Goal: Task Accomplishment & Management: Use online tool/utility

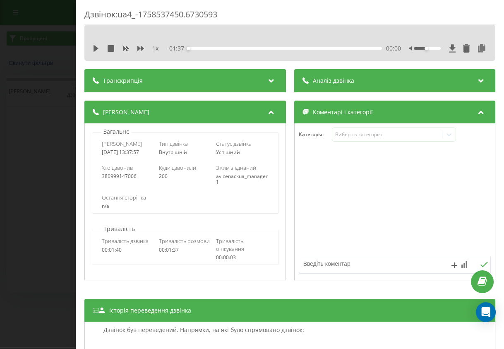
click at [134, 202] on div "Остання сторінка n/a" at bounding box center [185, 202] width 167 height 16
click at [268, 78] on icon at bounding box center [271, 79] width 10 height 8
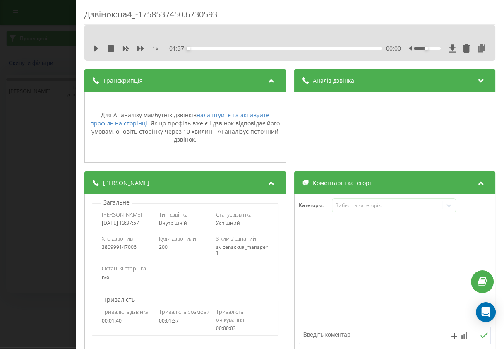
click at [268, 78] on icon at bounding box center [271, 79] width 10 height 8
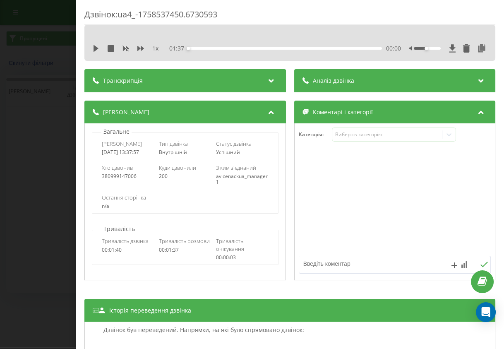
click at [328, 80] on span "Аналіз дзвінка" at bounding box center [333, 81] width 41 height 8
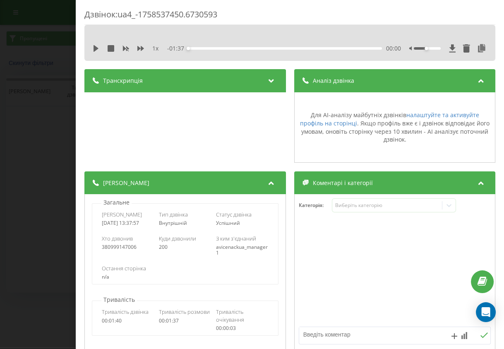
click at [328, 80] on span "Аналіз дзвінка" at bounding box center [333, 81] width 41 height 8
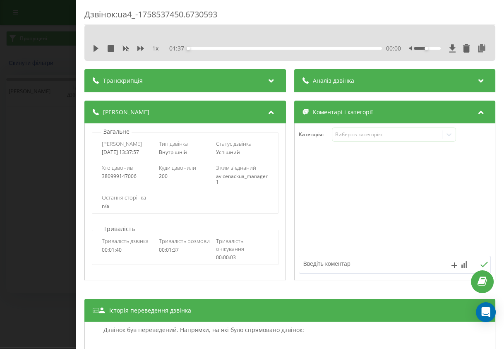
click at [284, 119] on div "Деталі дзвінка Загальне Дата дзвінка [DATE] 13:37:57 Тип дзвінка Внутрішній Ста…" at bounding box center [289, 192] width 411 height 182
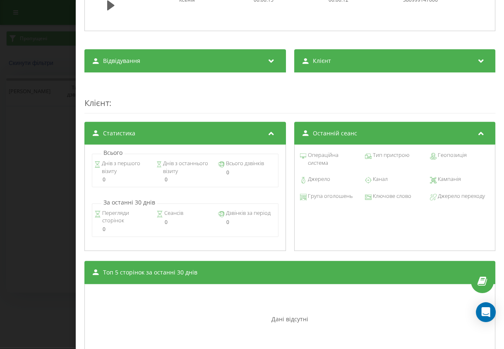
scroll to position [424, 0]
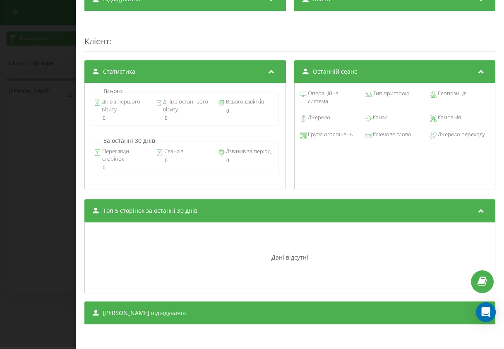
click at [372, 135] on span "Ключове слово" at bounding box center [392, 134] width 40 height 8
click at [372, 132] on span "Ключове слово" at bounding box center [392, 134] width 40 height 8
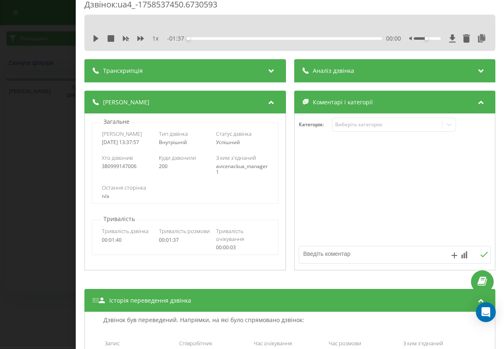
scroll to position [0, 0]
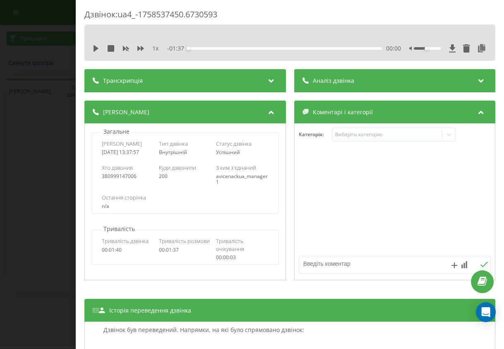
click at [267, 113] on icon at bounding box center [271, 111] width 10 height 8
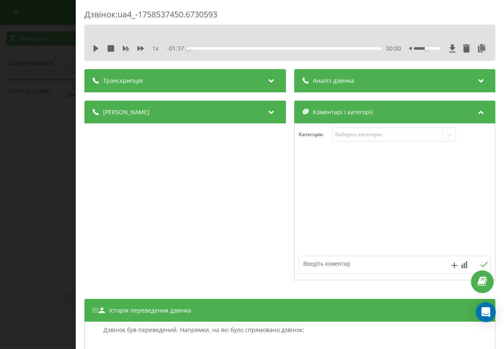
click at [480, 113] on div "Коментарі і категорії" at bounding box center [395, 112] width 202 height 23
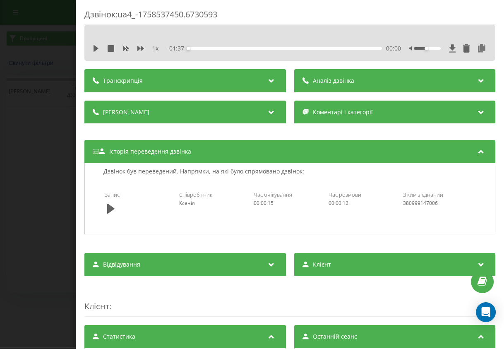
click at [476, 80] on icon at bounding box center [481, 79] width 10 height 8
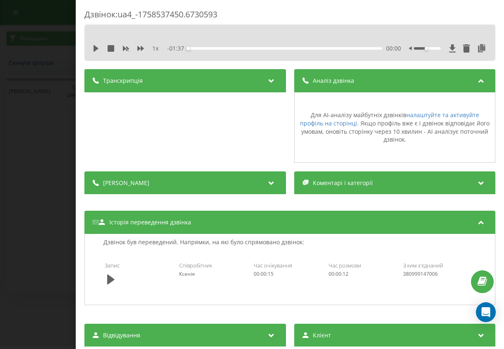
click at [476, 80] on icon at bounding box center [481, 79] width 10 height 8
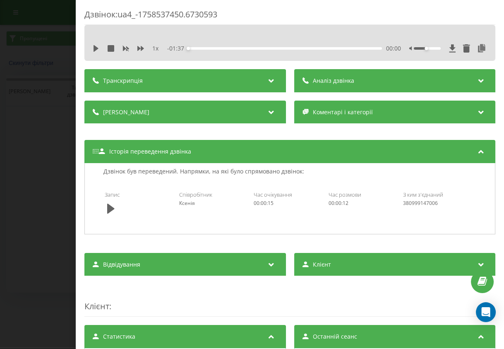
click at [287, 96] on div "Транскрипція Для AI-аналізу майбутніх дзвінків налаштуйте та активуйте профіль …" at bounding box center [289, 329] width 411 height 520
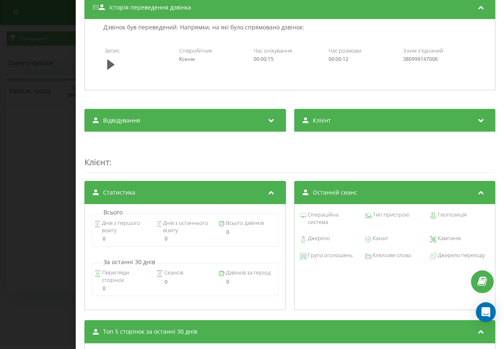
scroll to position [266, 0]
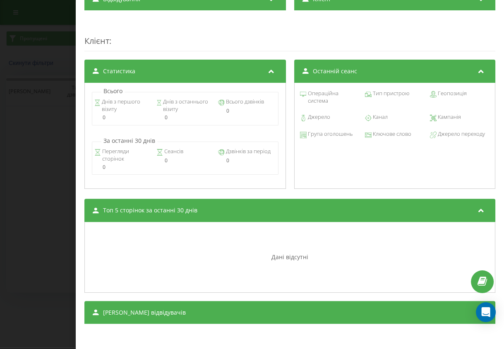
click at [286, 96] on div "Статистика Всього Днів з першого візиту 0 Днів з останнього візиту 0 Всього дзв…" at bounding box center [289, 125] width 411 height 131
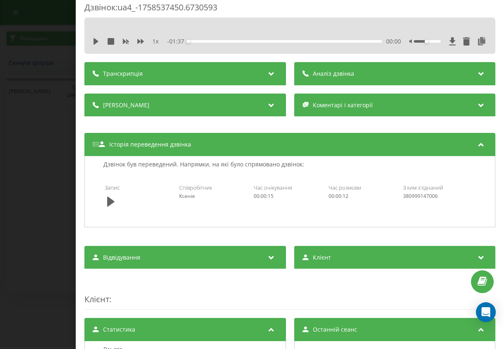
scroll to position [0, 0]
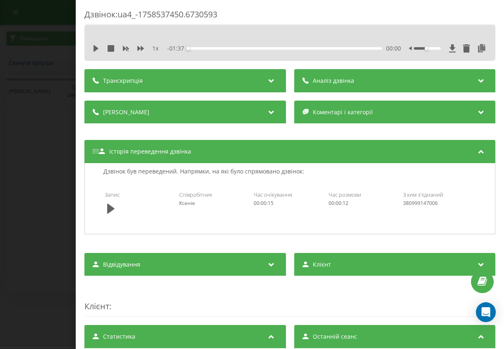
click at [284, 68] on div "Дзвінок : ua4_-1758537450.6730593 1 x - 01:37 00:00 00:00 Транскрипція Для AI-а…" at bounding box center [289, 307] width 411 height 597
click at [285, 66] on div "Дзвінок : ua4_-1758537450.6730593 1 x - 01:37 00:00 00:00 Транскрипція Для AI-а…" at bounding box center [289, 307] width 411 height 597
click at [286, 73] on div "Транскрипція Для AI-аналізу майбутніх дзвінків налаштуйте та активуйте профіль …" at bounding box center [289, 80] width 411 height 23
click at [287, 71] on div "Транскрипція Для AI-аналізу майбутніх дзвінків налаштуйте та активуйте профіль …" at bounding box center [289, 80] width 411 height 23
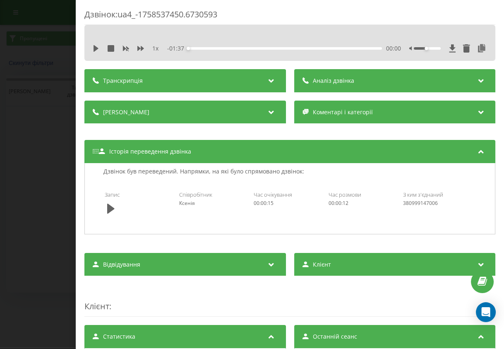
click at [287, 71] on div "Транскрипція Для AI-аналізу майбутніх дзвінків налаштуйте та активуйте профіль …" at bounding box center [289, 80] width 411 height 23
click at [284, 65] on div "Дзвінок : ua4_-1758537450.6730593 1 x - 01:37 00:00 00:00 Транскрипція Для AI-а…" at bounding box center [289, 307] width 411 height 597
click at [50, 24] on div "Дзвінок : ua4_-1758537450.6730593 1 x - 01:37 00:00 00:00 Транскрипція Для AI-а…" at bounding box center [252, 174] width 504 height 349
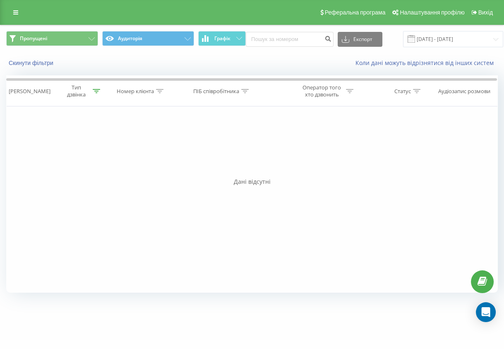
click at [48, 26] on div "Пропущені Аудиторія Графік Експорт .csv .xls .xlsx [DATE] - [DATE]" at bounding box center [252, 39] width 504 height 28
click at [99, 29] on div "Пропущені Аудиторія Графік Експорт .csv .xls .xlsx [DATE] - [DATE]" at bounding box center [252, 39] width 504 height 28
